Goal: Navigation & Orientation: Find specific page/section

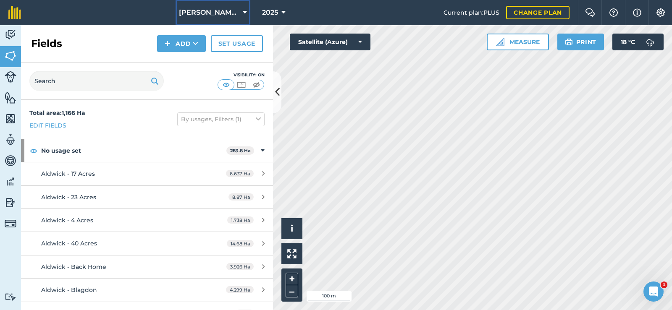
click at [222, 11] on span "[PERSON_NAME] Contracting" at bounding box center [209, 13] width 60 height 10
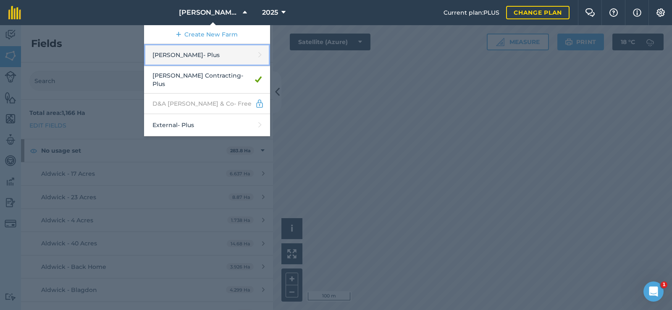
click at [223, 50] on link "[PERSON_NAME] - Plus" at bounding box center [207, 55] width 126 height 22
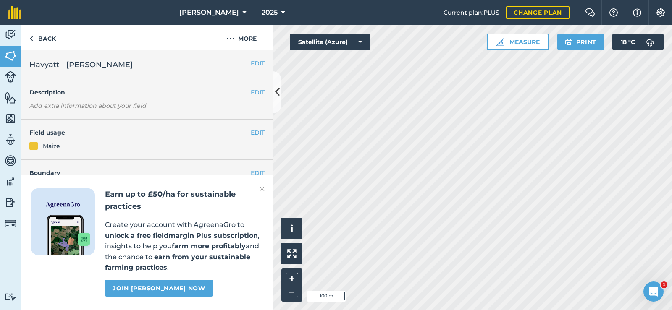
click at [260, 189] on img at bounding box center [261, 189] width 5 height 10
